Goal: Task Accomplishment & Management: Manage account settings

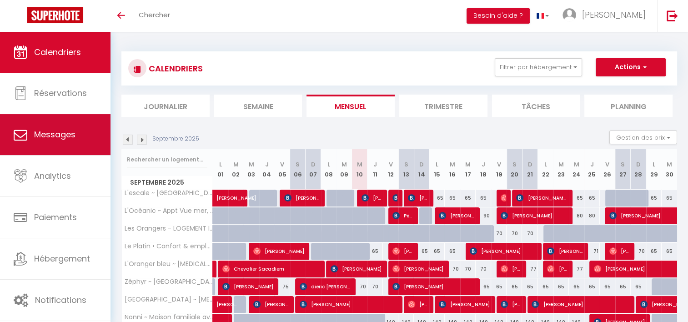
click at [85, 127] on link "Messages" at bounding box center [55, 134] width 111 height 41
select select "message"
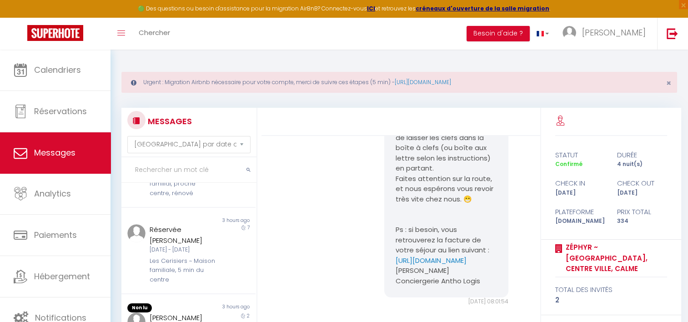
scroll to position [304, 0]
click at [146, 246] on div "Réservée [PERSON_NAME][DATE] - [DATE] Les Cerisiers ~ Maison familiale, 5 min d…" at bounding box center [183, 252] width 78 height 60
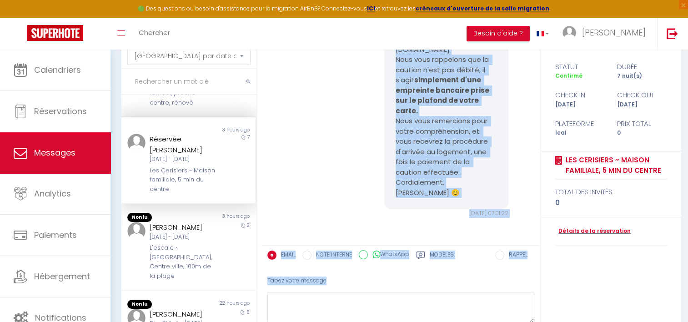
scroll to position [110, 0]
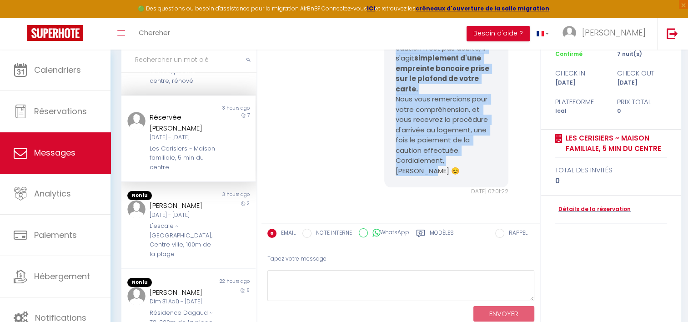
drag, startPoint x: 393, startPoint y: 140, endPoint x: 449, endPoint y: 166, distance: 61.9
click at [449, 166] on pre "Bonjour Mr /Mme Réservée [PERSON_NAME], Si vous recevez ce mail, c'est que le d…" at bounding box center [447, 59] width 102 height 236
copy pre "Bonjour Mr /Mme Réservée [PERSON_NAME], Si vous recevez ce mail, c'est que le d…"
click at [575, 210] on link "Détails de la réservation" at bounding box center [593, 209] width 76 height 9
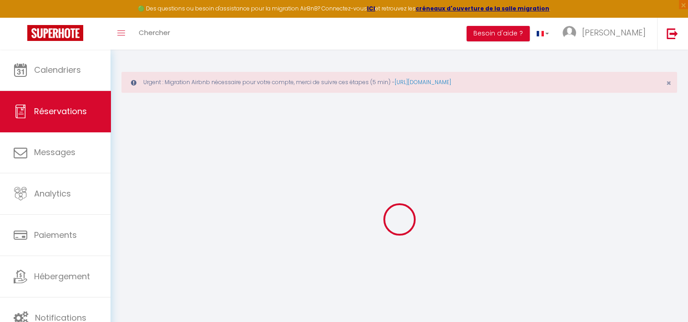
select select
checkbox input "false"
type textarea "Pas linge"
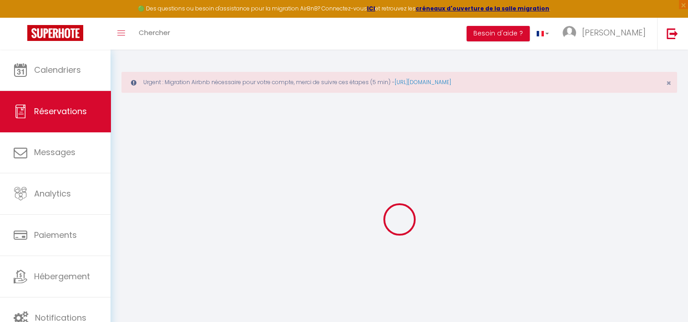
select select
checkbox input "false"
select select
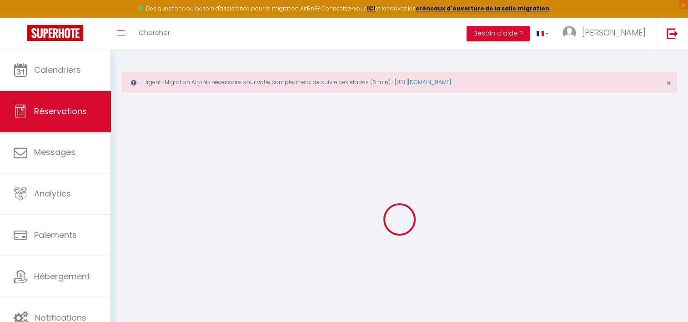
checkbox input "false"
select select
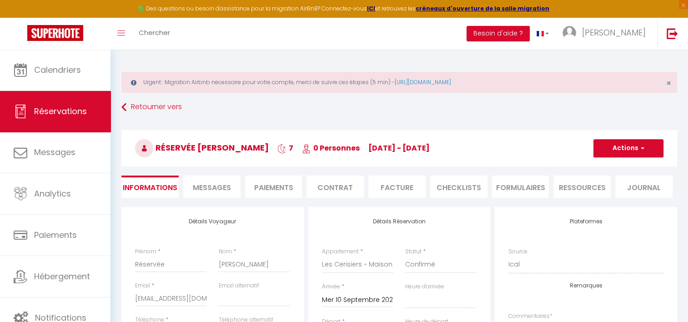
click at [215, 186] on span "Messages" at bounding box center [212, 187] width 38 height 10
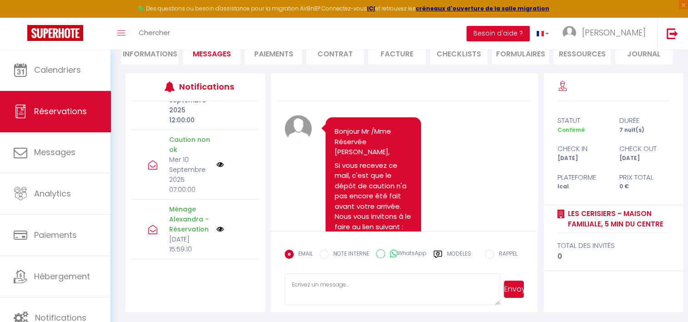
scroll to position [289, 0]
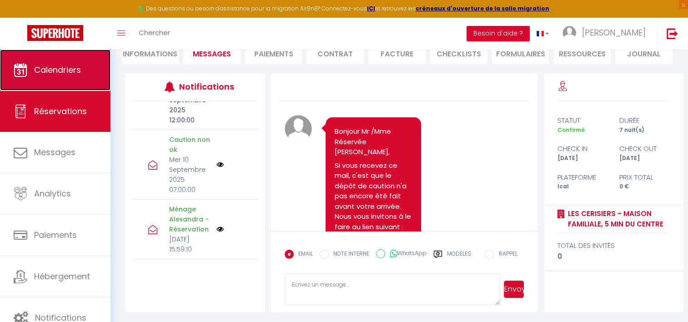
click at [86, 64] on link "Calendriers" at bounding box center [55, 70] width 111 height 41
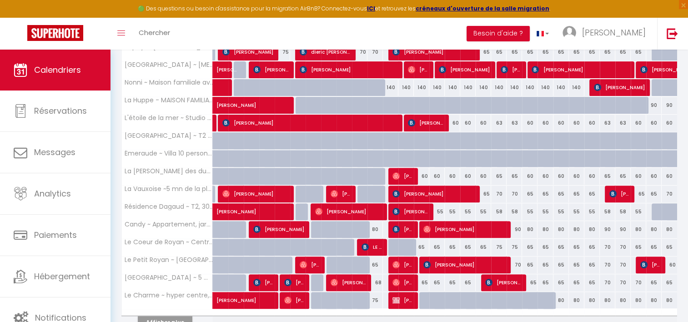
scroll to position [336, 0]
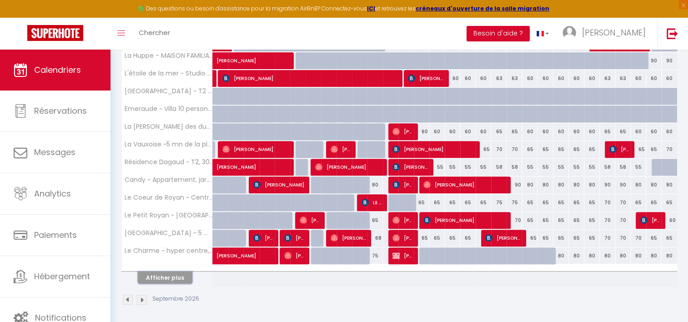
click at [164, 272] on button "Afficher plus" at bounding box center [165, 278] width 55 height 12
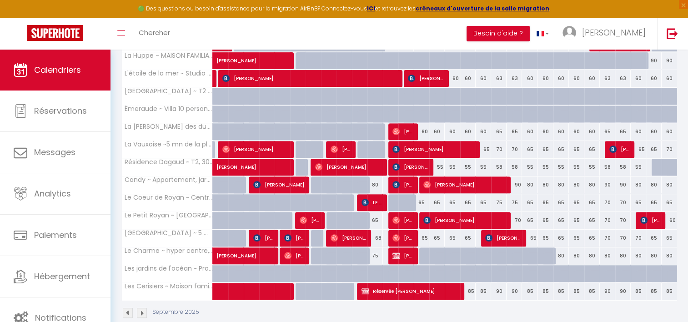
scroll to position [349, 0]
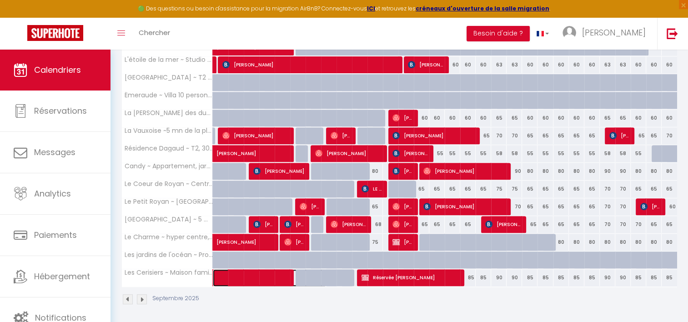
click at [264, 276] on span at bounding box center [274, 277] width 105 height 17
select select "OK"
select select "0"
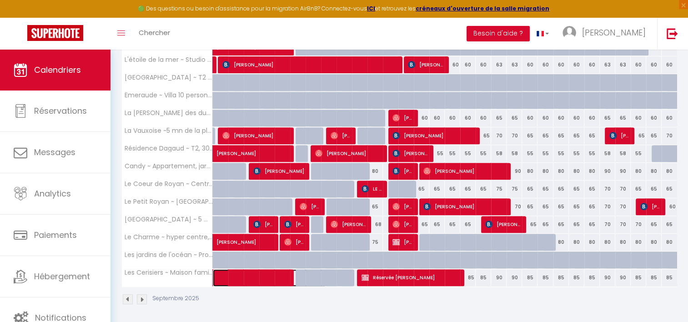
select select "1"
select select
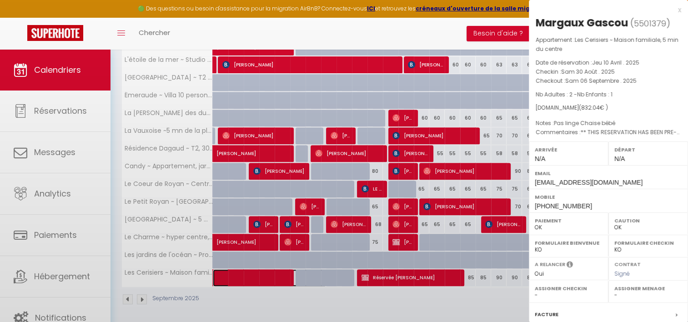
select select "38853"
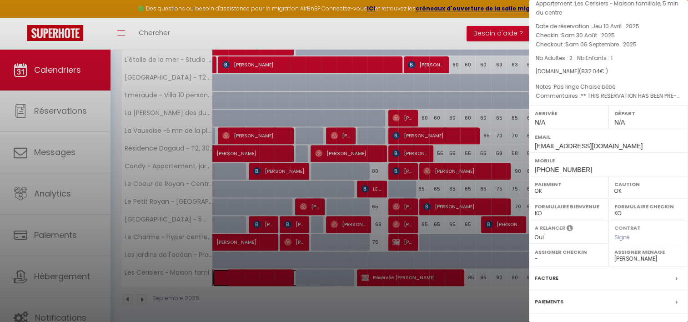
scroll to position [109, 0]
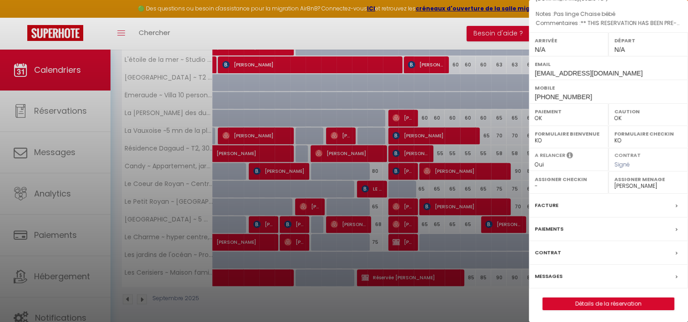
click at [556, 269] on div "Messages" at bounding box center [608, 277] width 159 height 24
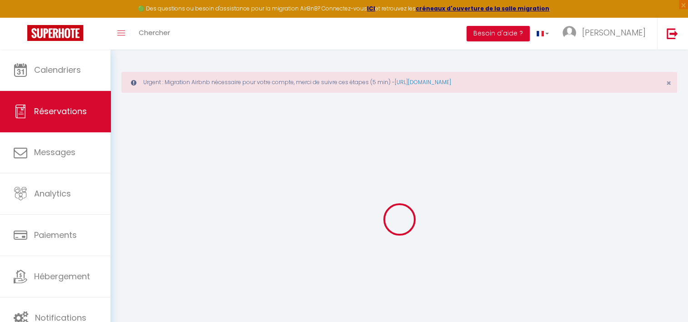
select select
checkbox input "false"
select select
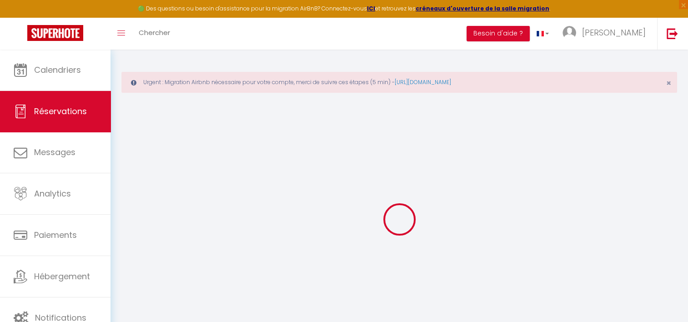
checkbox input "false"
type textarea "** THIS RESERVATION HAS BEEN PRE-PAID ** BOOKING NOTE : Payment charge is EUR 1…"
type textarea "Pas linge Chaise bébé"
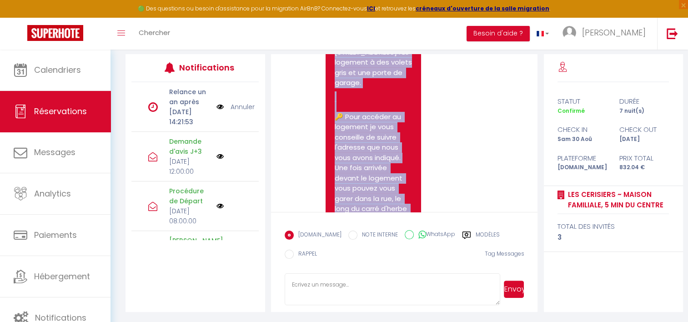
scroll to position [3097, 0]
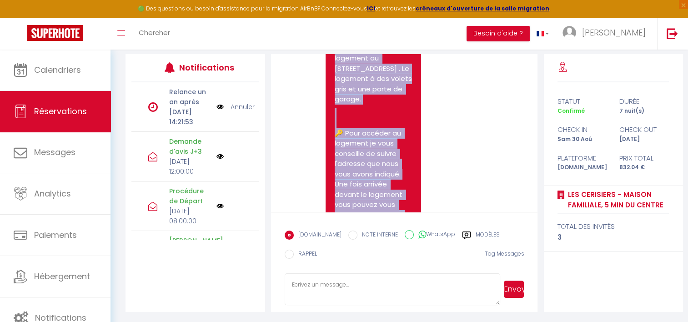
drag, startPoint x: 378, startPoint y: 187, endPoint x: 336, endPoint y: 129, distance: 71.6
copy pre "L'ips do sitam cons ! Adip elitse do eiusmod te inci utlaboreet dolorem'ali eni…"
